Goal: Find specific page/section: Find specific page/section

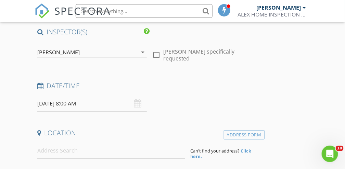
scroll to position [76, 0]
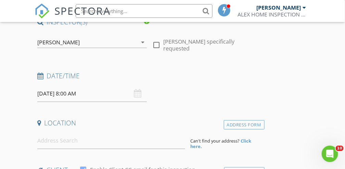
click at [125, 9] on input "text" at bounding box center [144, 11] width 137 height 14
click at [114, 11] on input "text" at bounding box center [144, 11] width 137 height 14
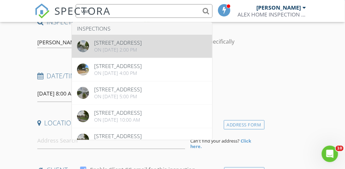
type input "van"
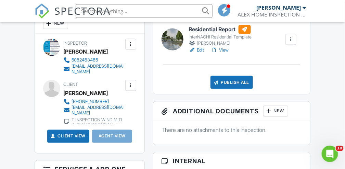
click at [201, 53] on link "Edit" at bounding box center [196, 50] width 15 height 7
